Goal: Task Accomplishment & Management: Use online tool/utility

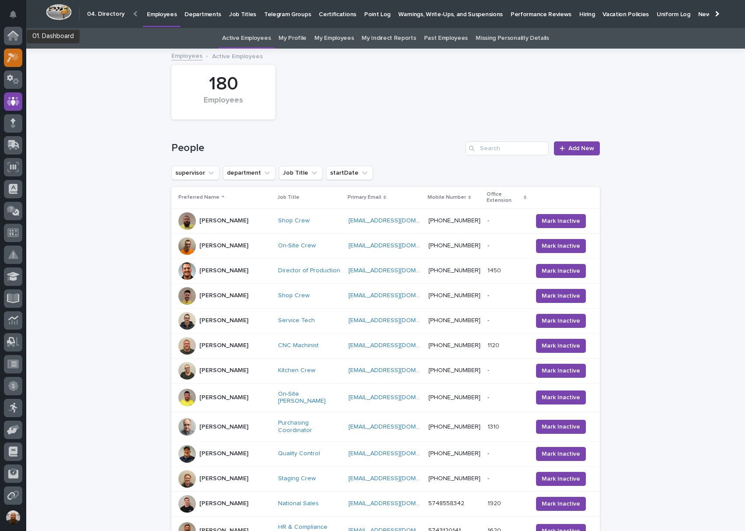
click at [16, 62] on icon at bounding box center [13, 57] width 13 height 10
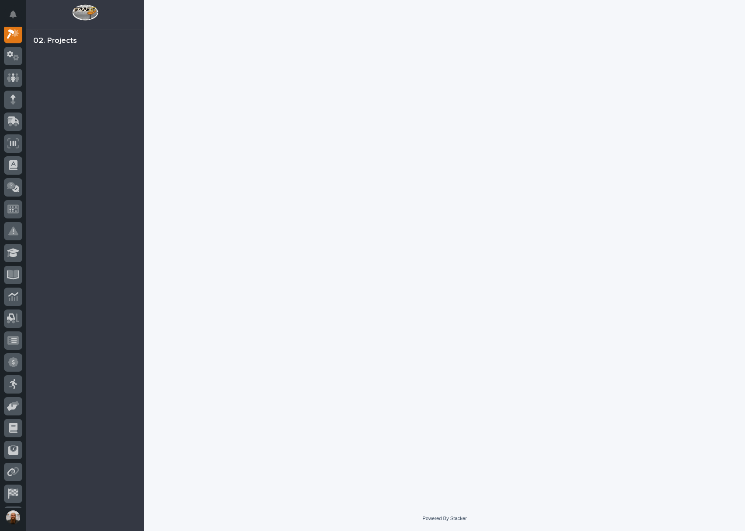
scroll to position [22, 0]
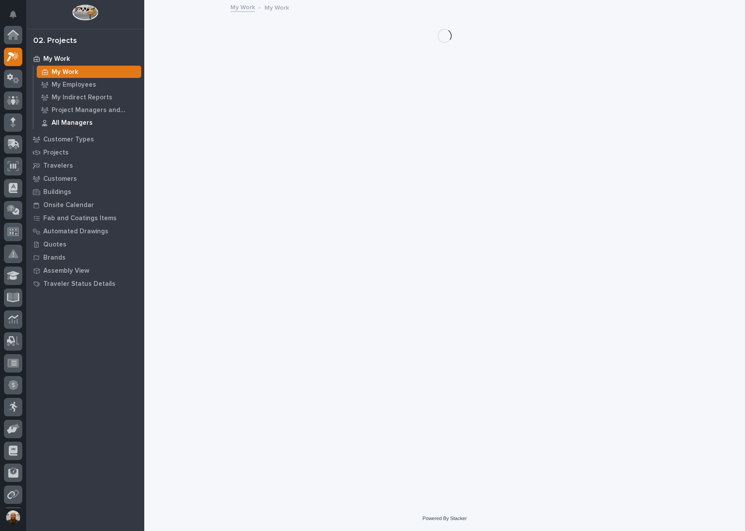
scroll to position [22, 0]
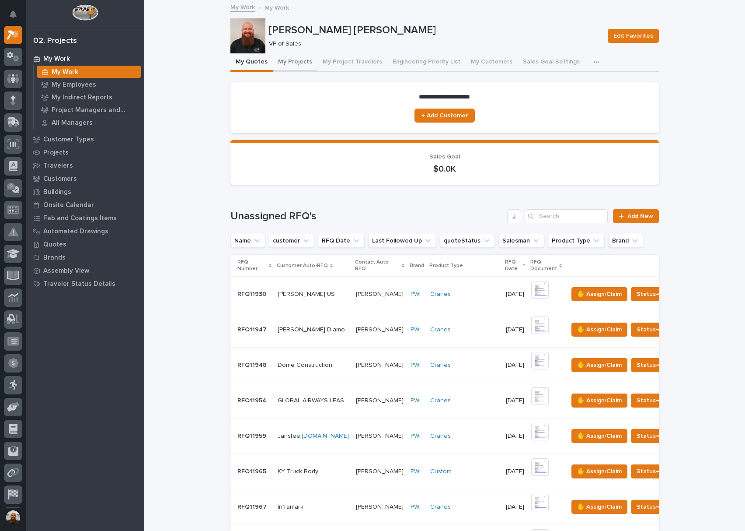
click at [284, 60] on button "My Projects" at bounding box center [295, 62] width 45 height 18
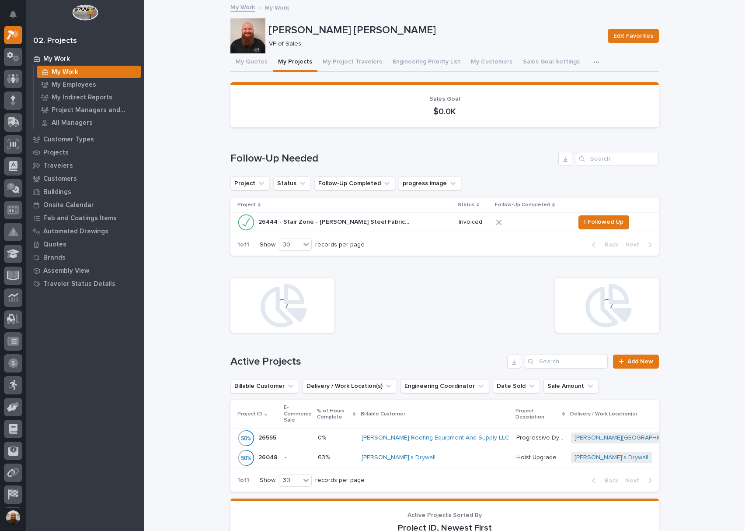
click at [309, 217] on p "26444 - Stair Zone - [PERSON_NAME] Steel Fabricating Corp - Recreation Center P…" at bounding box center [335, 221] width 155 height 9
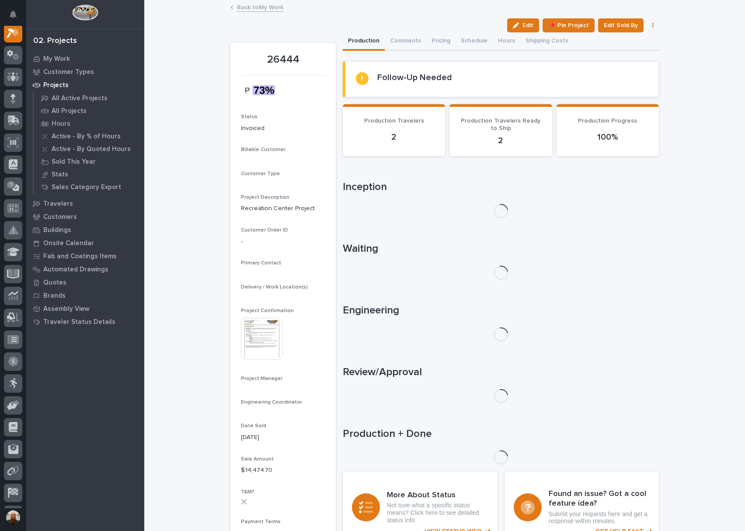
scroll to position [22, 0]
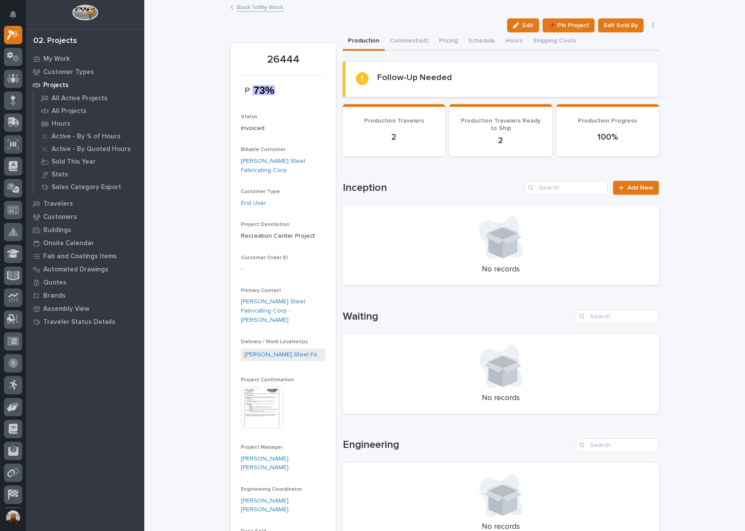
click at [653, 25] on icon "button" at bounding box center [653, 25] width 1 height 5
click at [432, 13] on div "Back to My Work" at bounding box center [444, 8] width 437 height 12
click at [489, 42] on button "Schedule" at bounding box center [481, 41] width 37 height 18
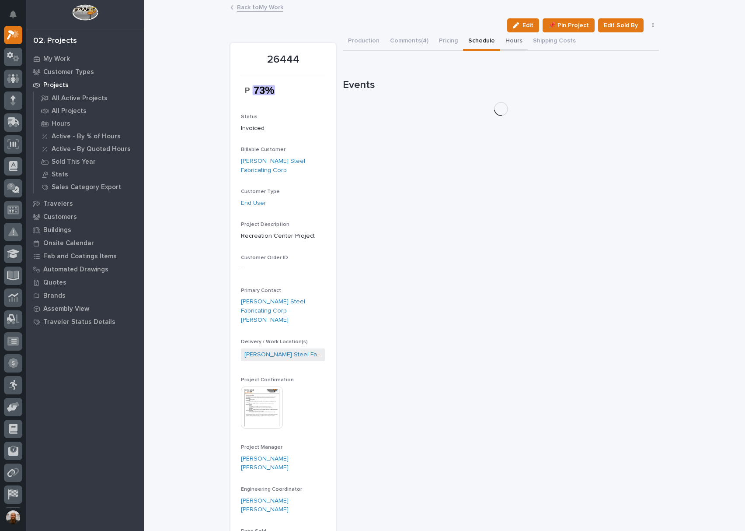
click at [507, 42] on button "Hours" at bounding box center [514, 41] width 28 height 18
